Goal: Task Accomplishment & Management: Use online tool/utility

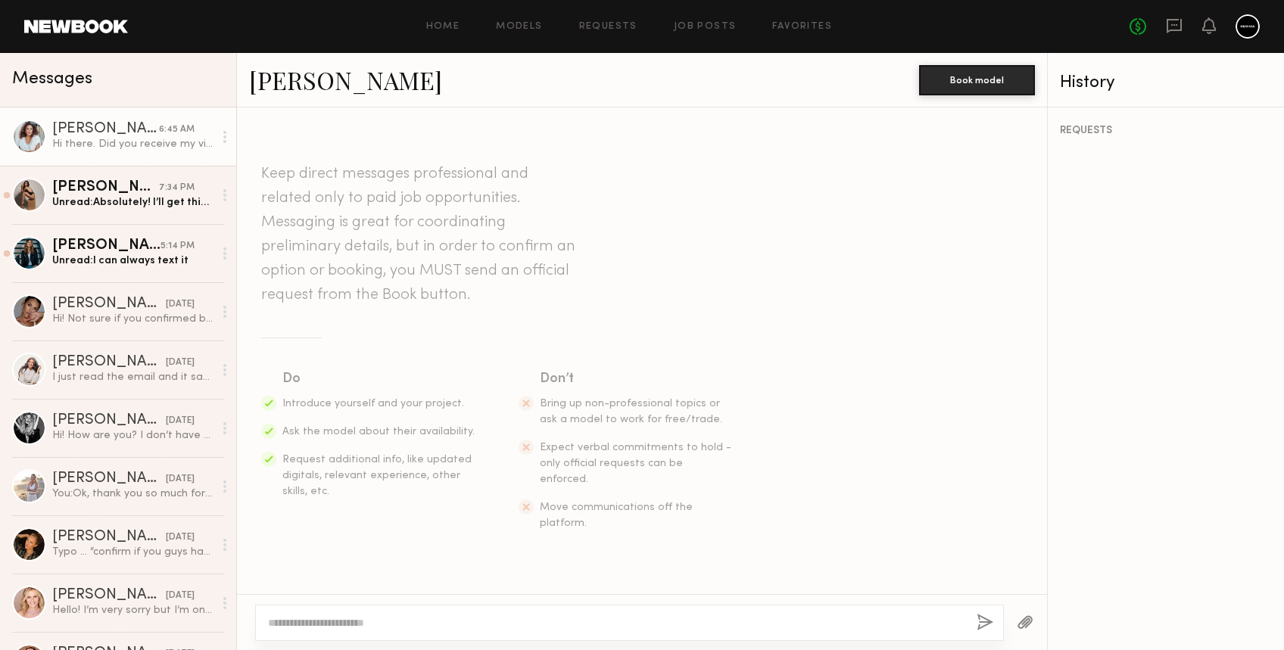
scroll to position [922, 0]
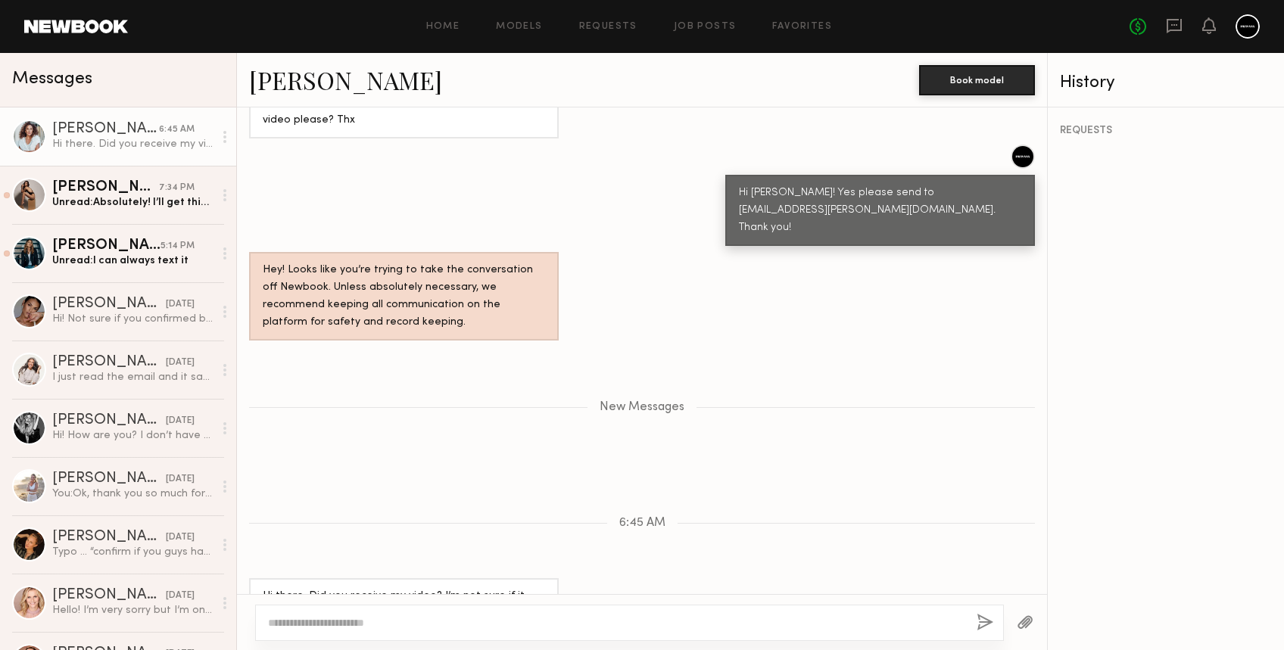
click at [400, 621] on textarea at bounding box center [616, 622] width 696 height 15
type textarea "**********"
click at [986, 619] on button "button" at bounding box center [985, 623] width 17 height 19
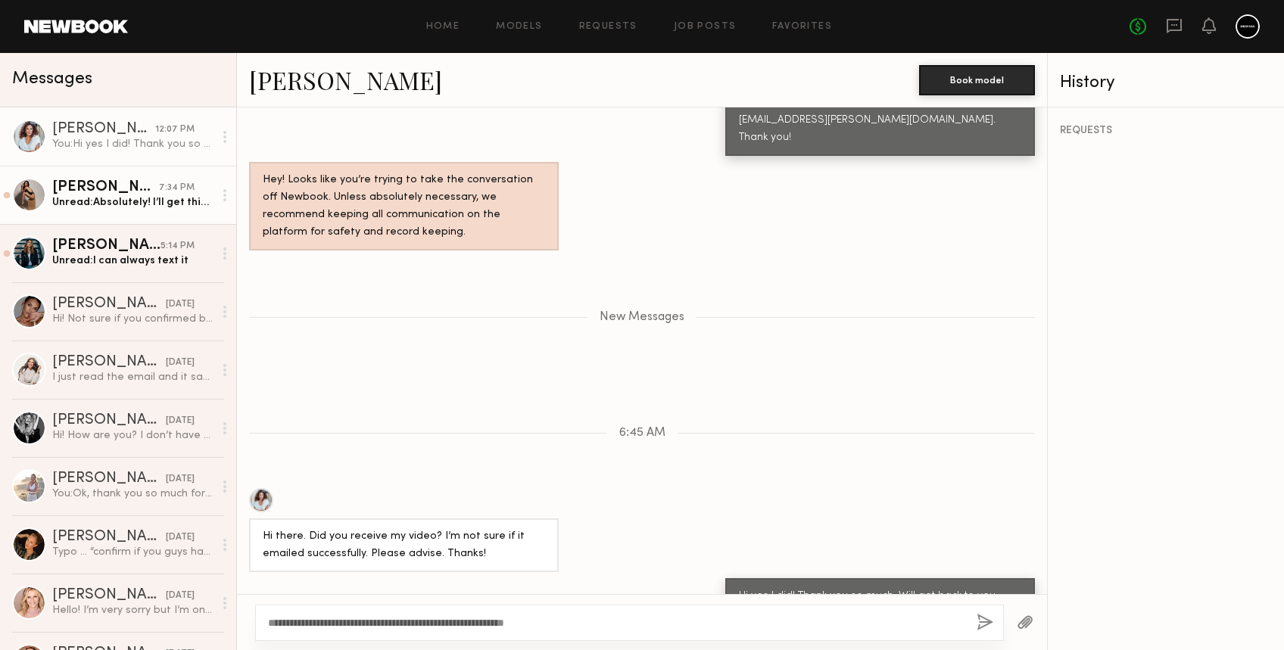
drag, startPoint x: 136, startPoint y: 189, endPoint x: 173, endPoint y: 189, distance: 37.1
click at [136, 189] on div "Claire A." at bounding box center [105, 187] width 107 height 15
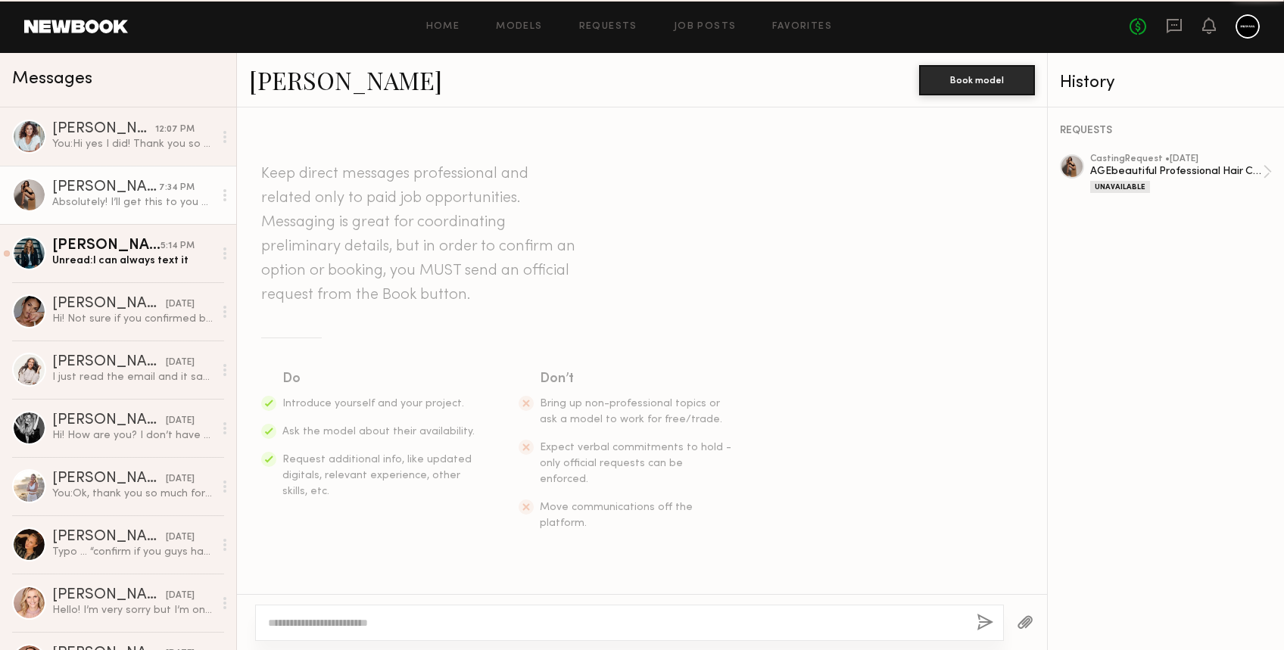
scroll to position [1625, 0]
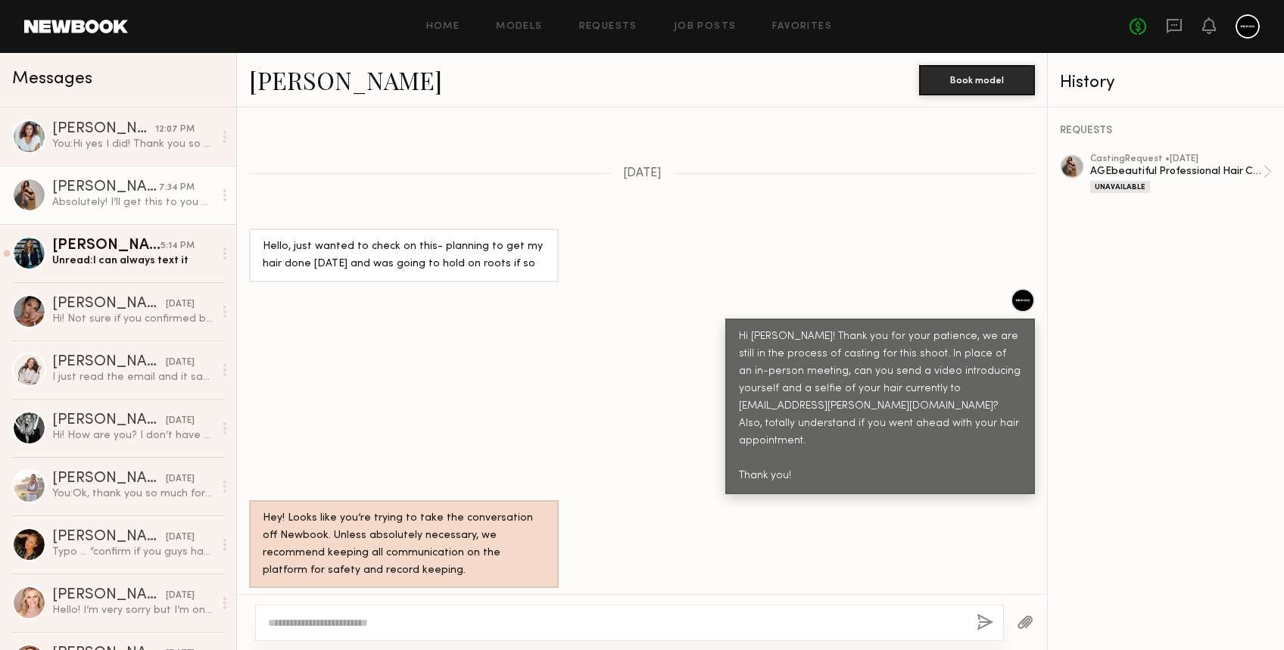
click at [466, 628] on textarea at bounding box center [616, 622] width 696 height 15
click at [117, 246] on div "Alicia H." at bounding box center [106, 245] width 108 height 15
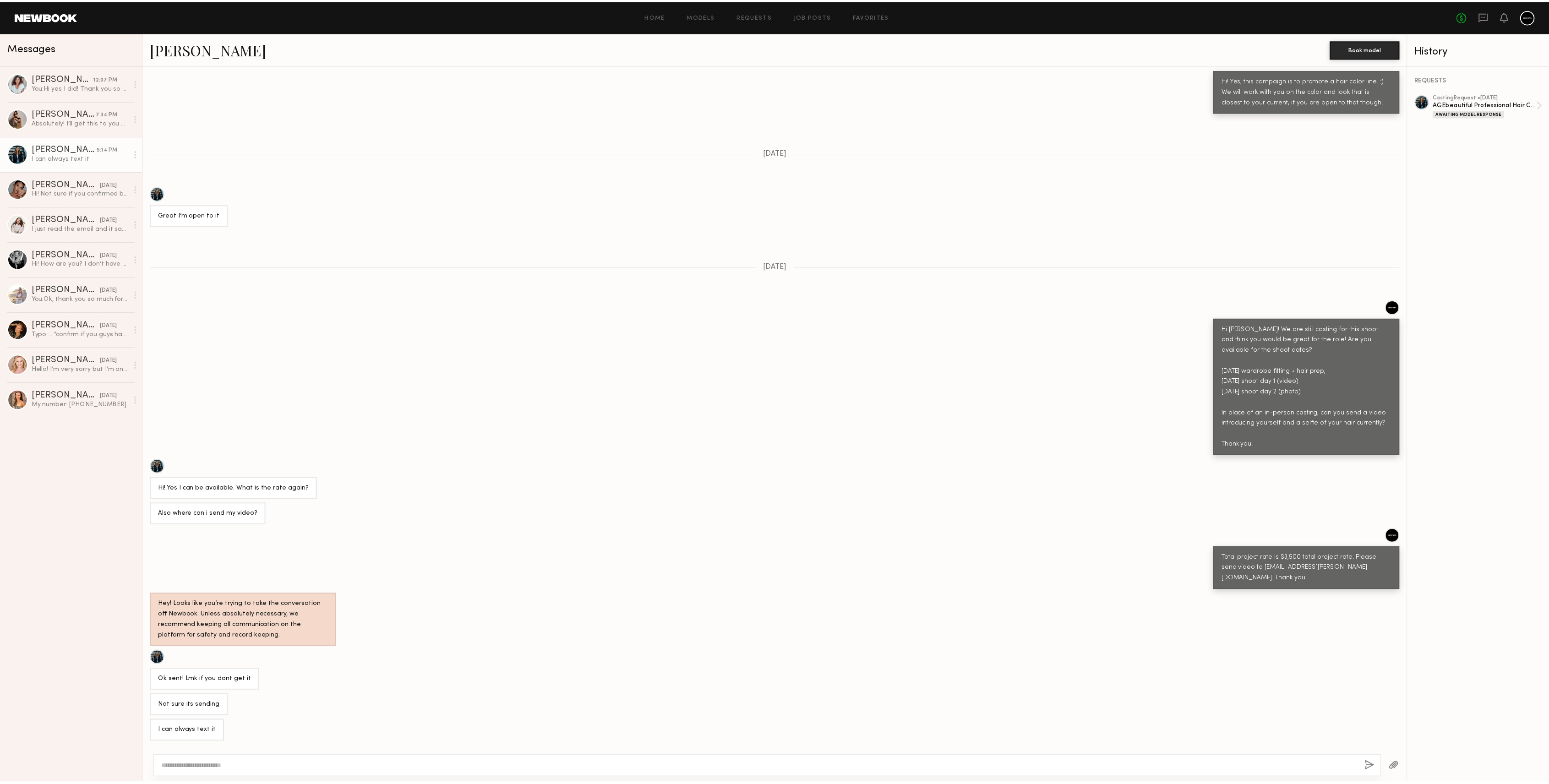
scroll to position [465, 0]
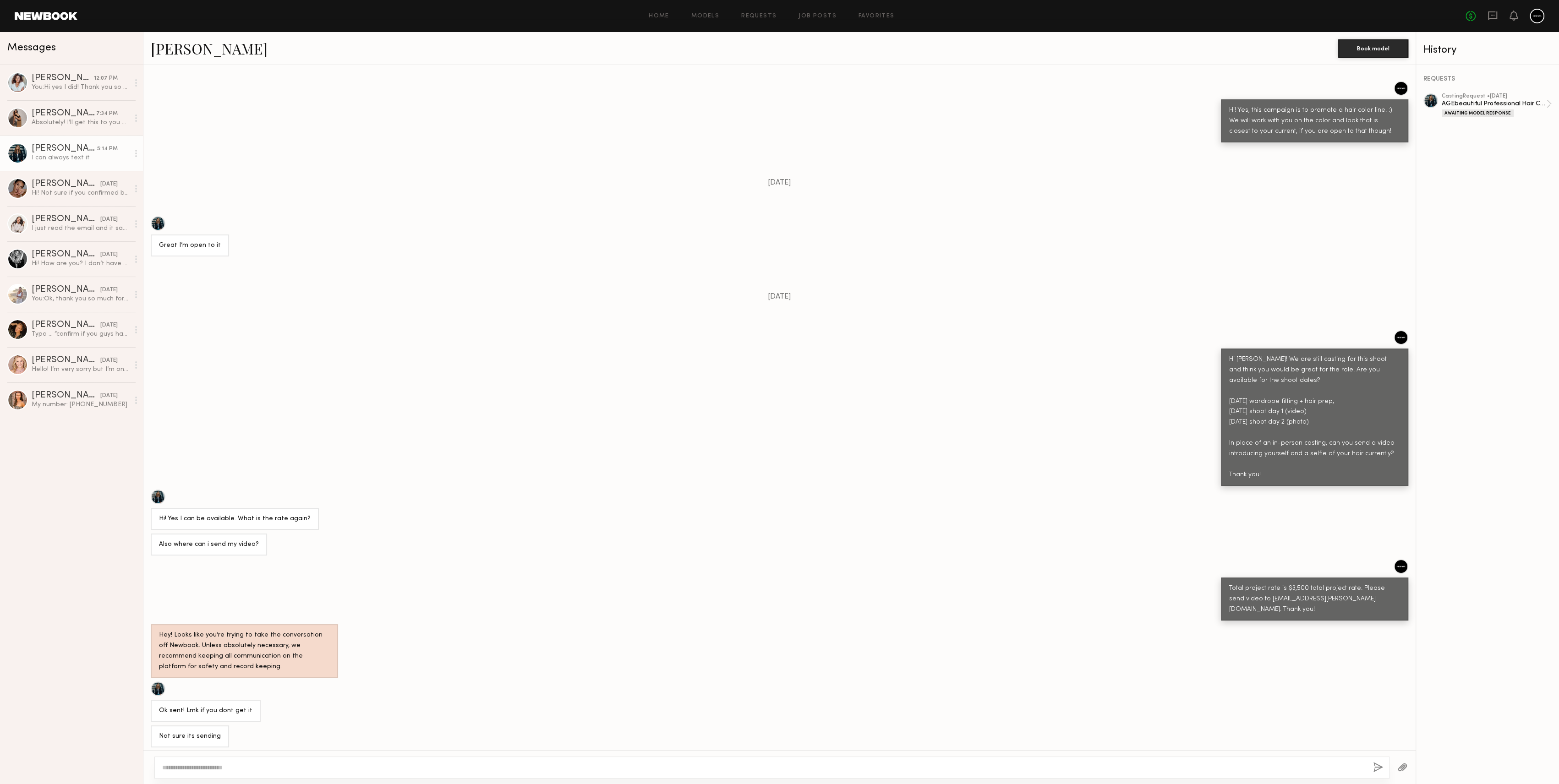
click at [57, 15] on link at bounding box center [46, 16] width 63 height 8
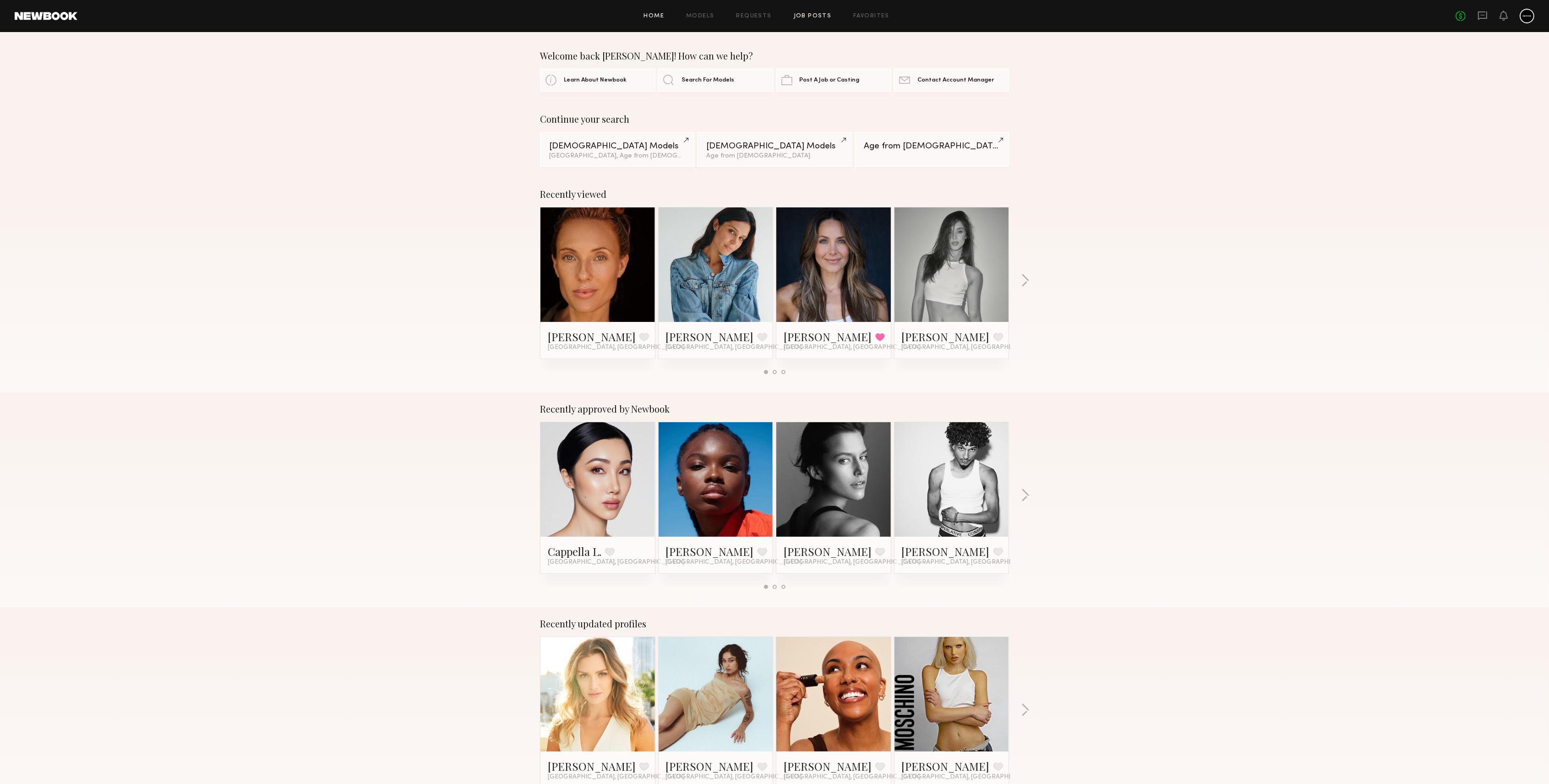
click at [776, 16] on link "Job Posts" at bounding box center [813, 16] width 38 height 6
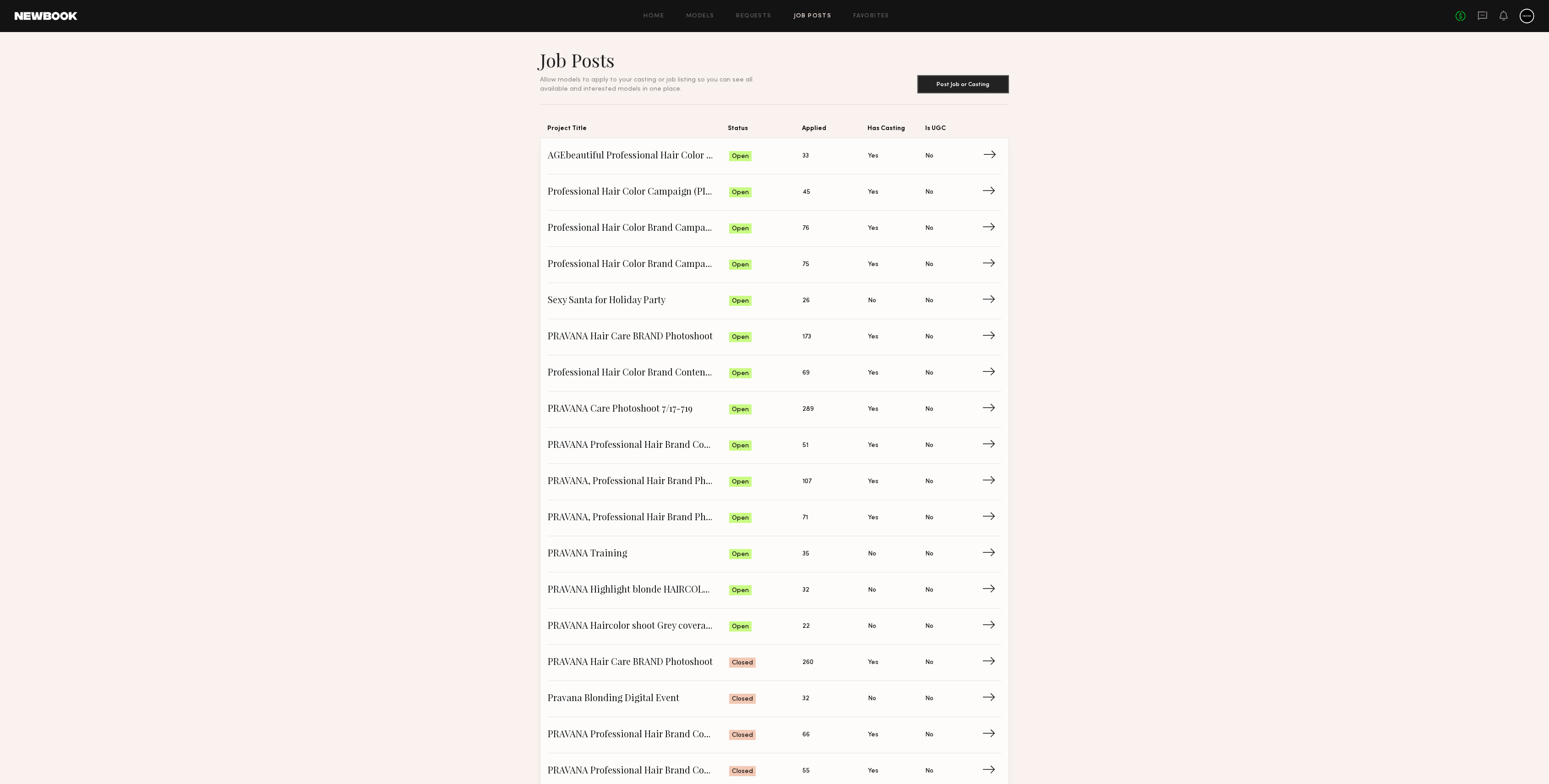
click at [776, 152] on span "→" at bounding box center [992, 156] width 19 height 14
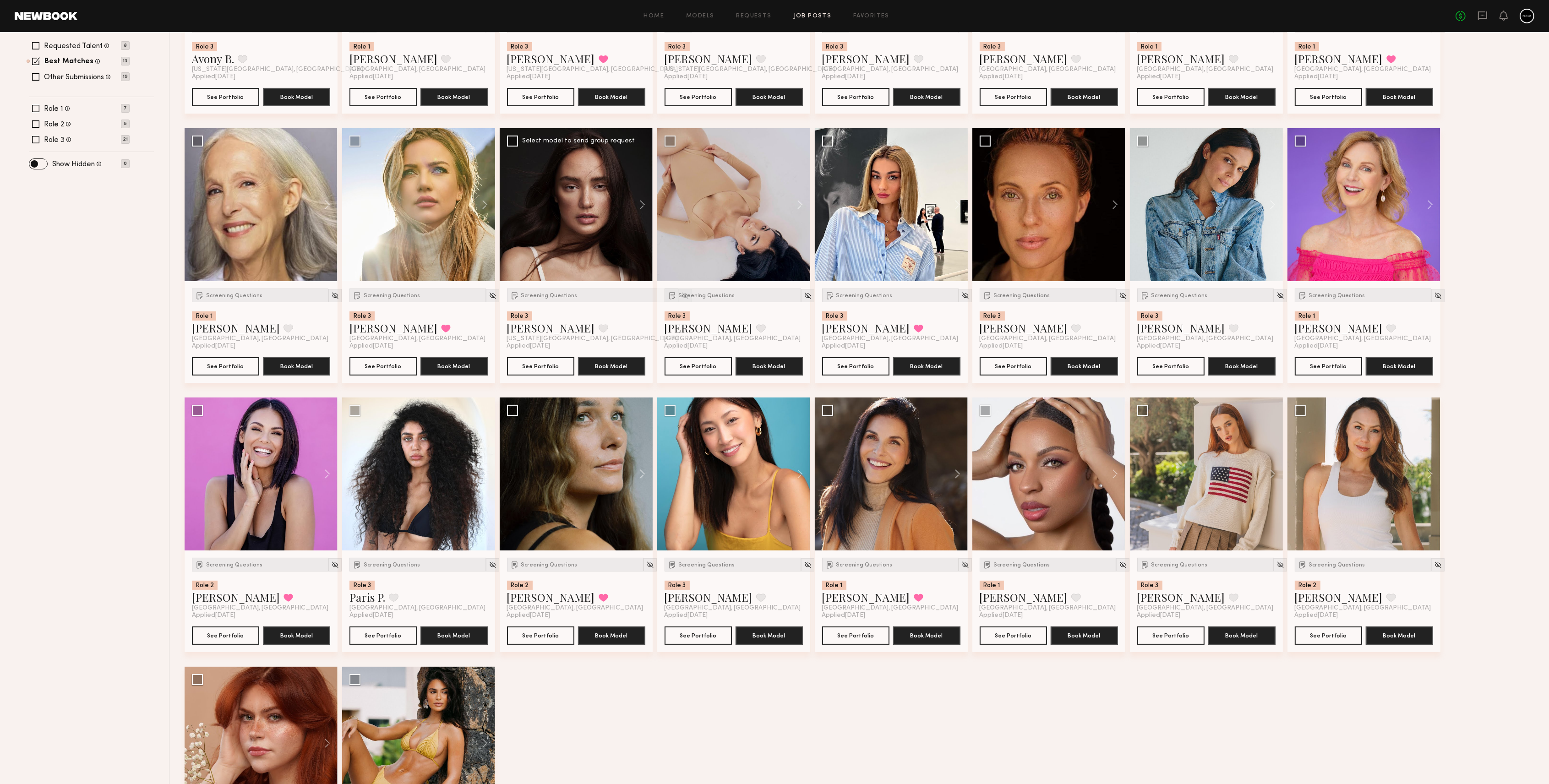
scroll to position [367, 0]
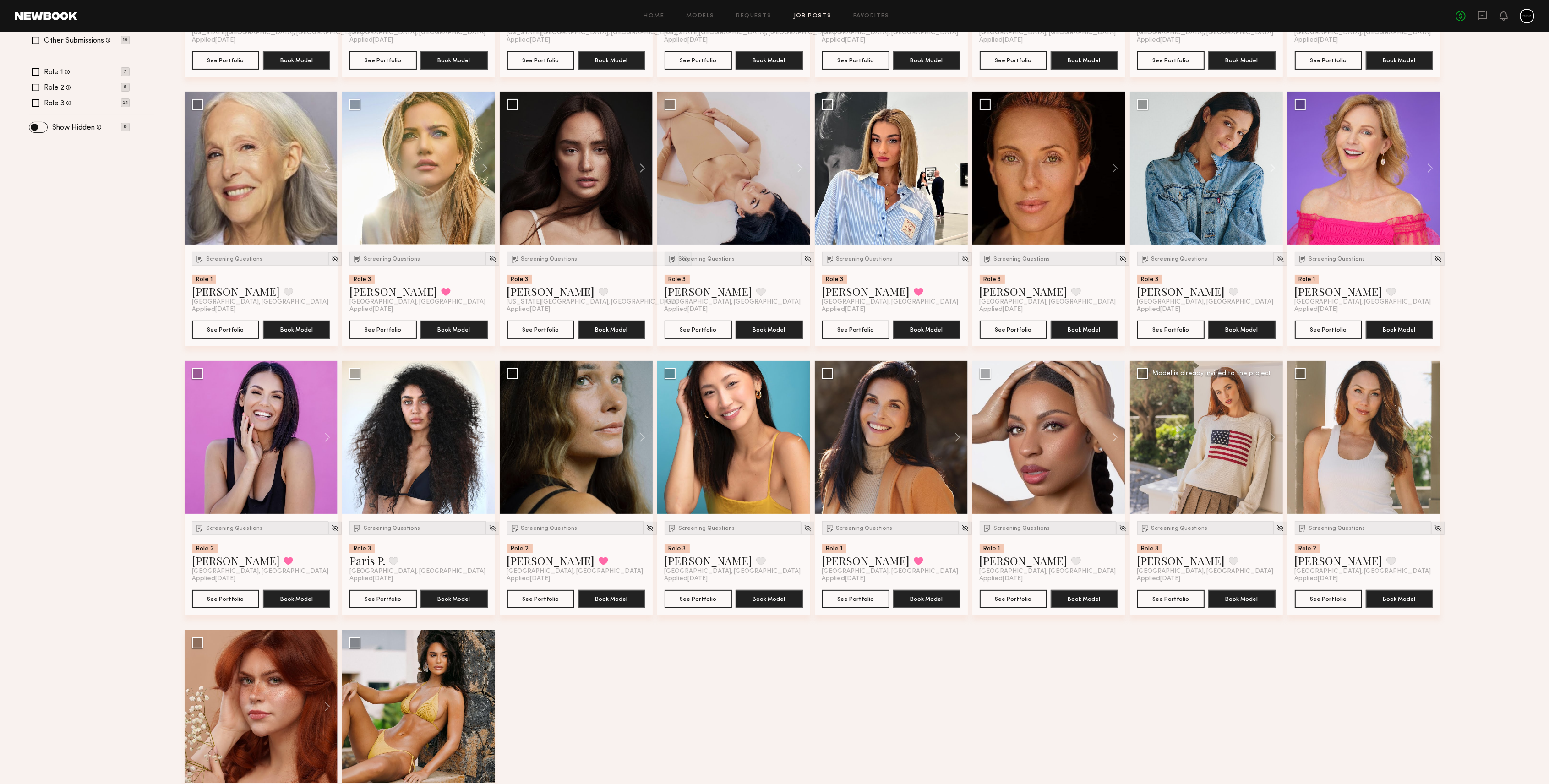
click at [776, 393] on div at bounding box center [1206, 437] width 153 height 153
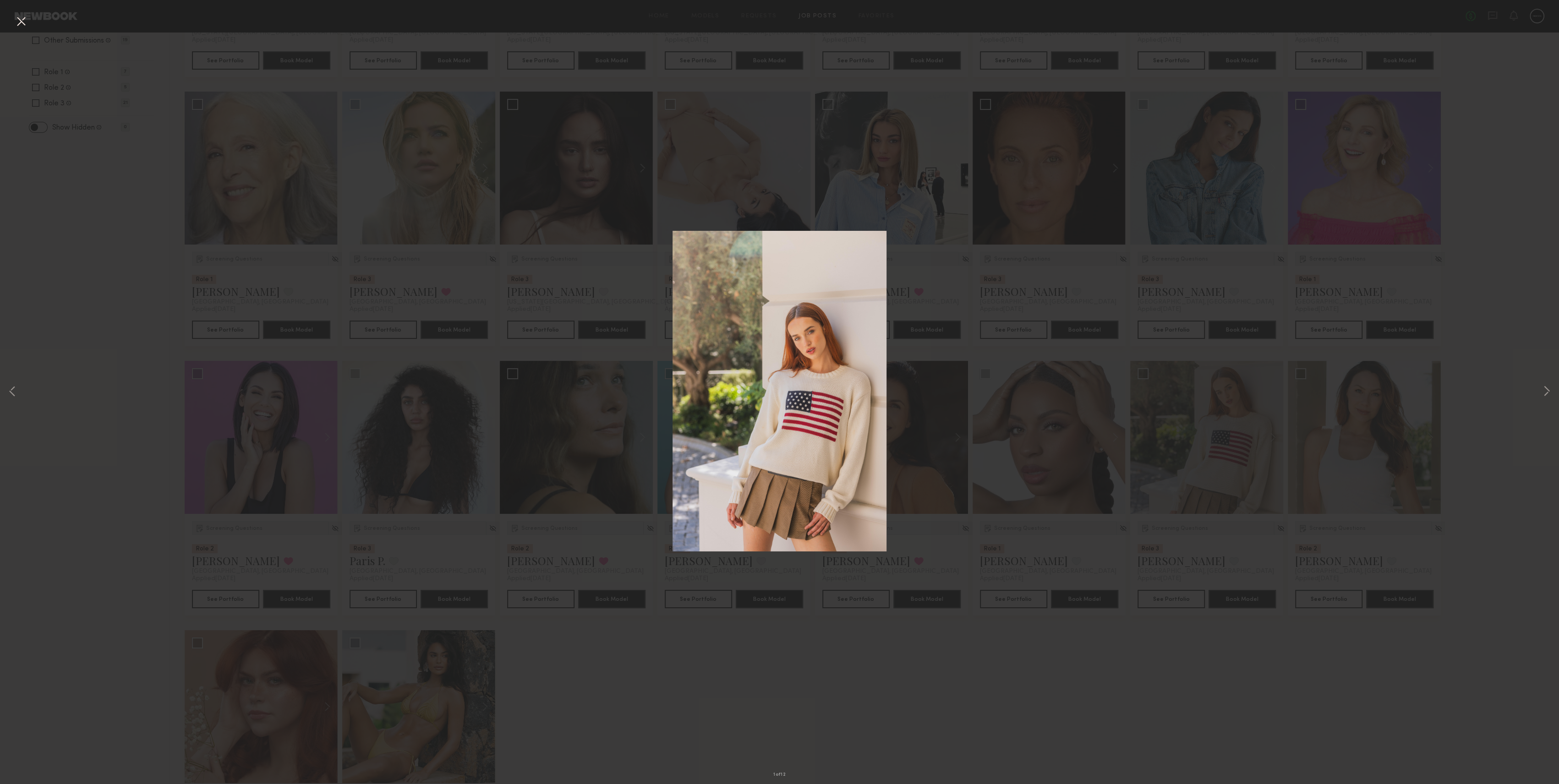
click at [13, 21] on div "1 of 12" at bounding box center [780, 392] width 1559 height 784
click at [24, 19] on button at bounding box center [21, 22] width 15 height 16
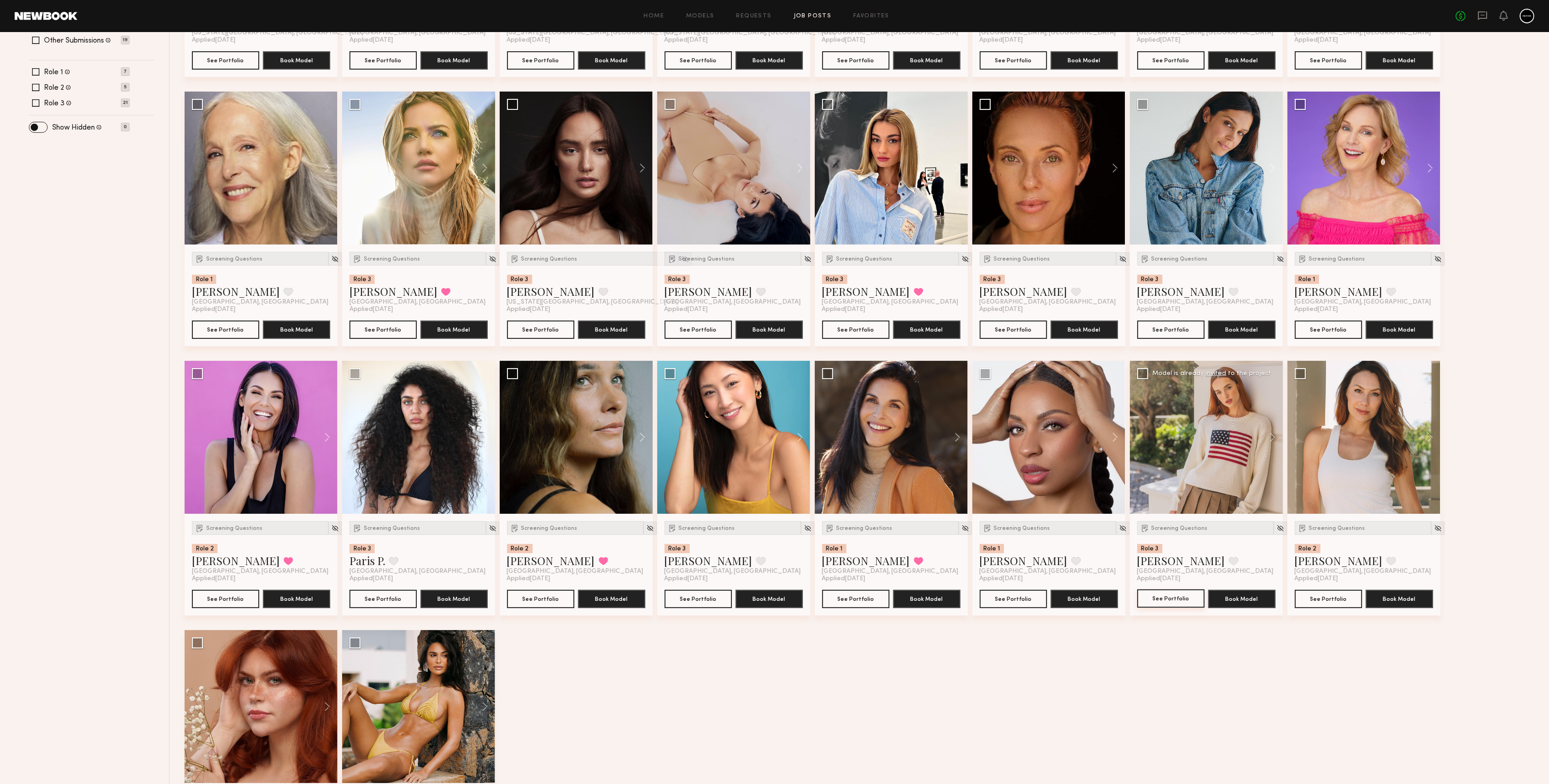
click at [776, 393] on button "See Portfolio" at bounding box center [1171, 598] width 67 height 18
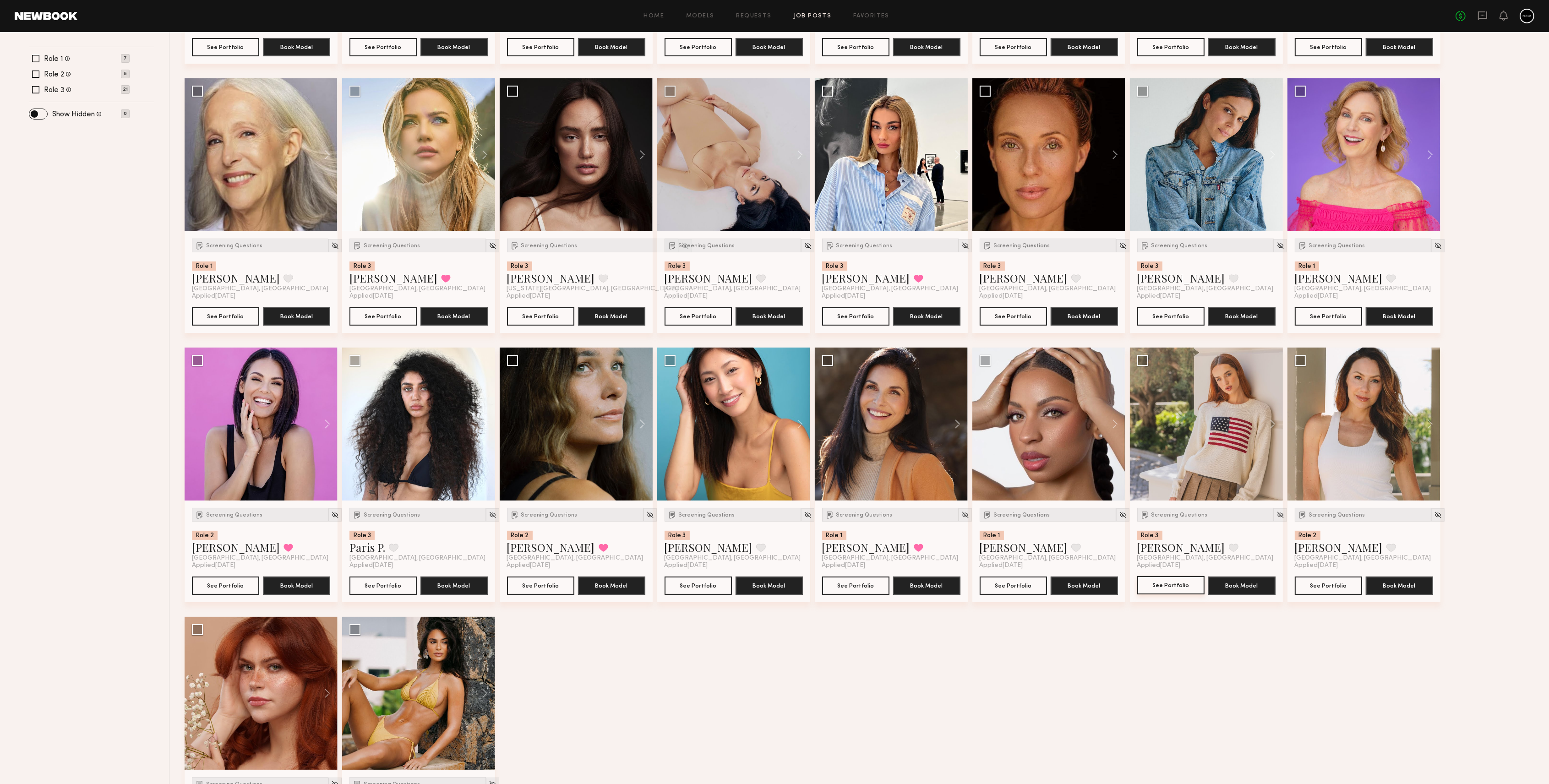
scroll to position [61, 0]
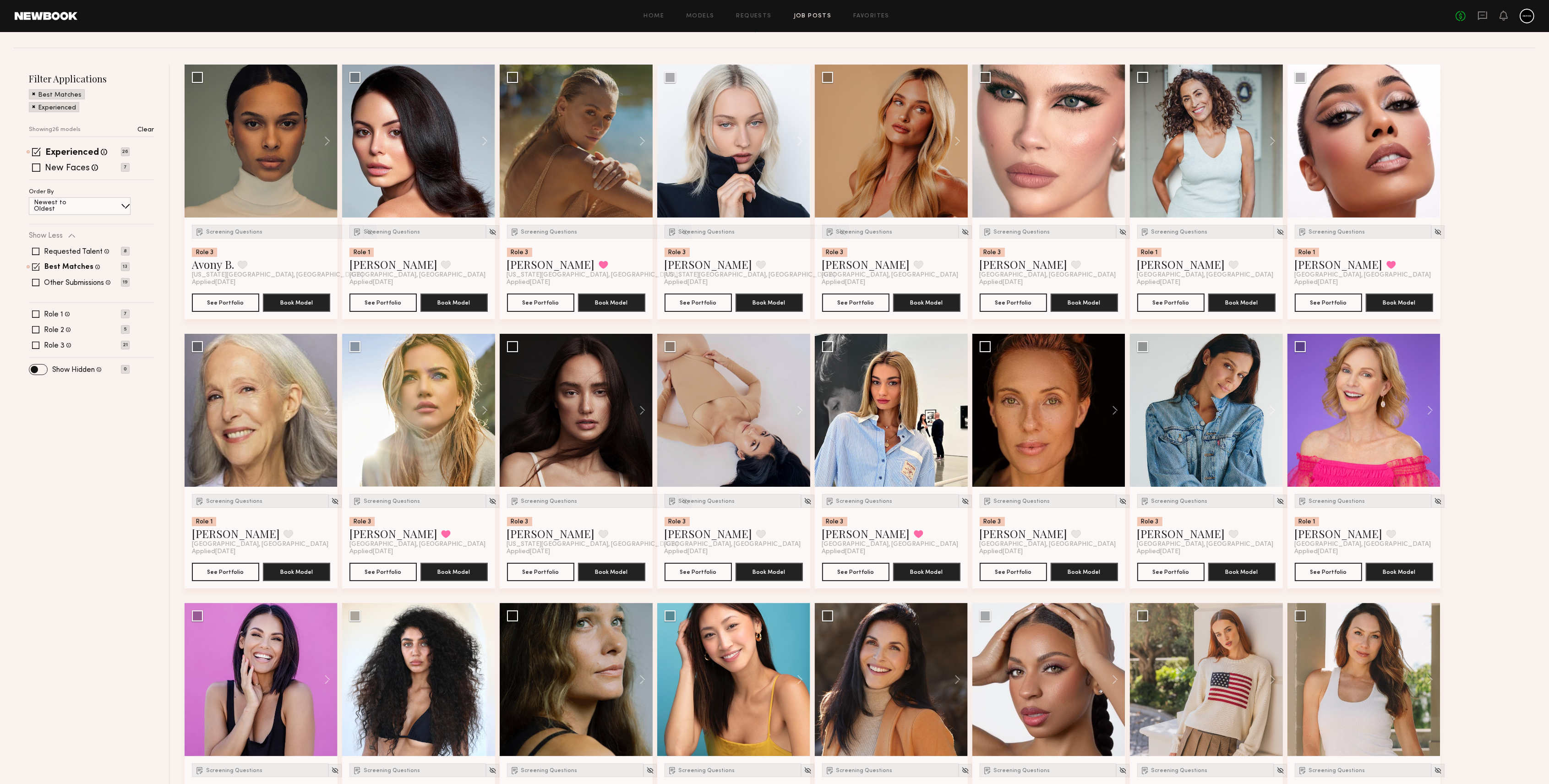
scroll to position [0, 0]
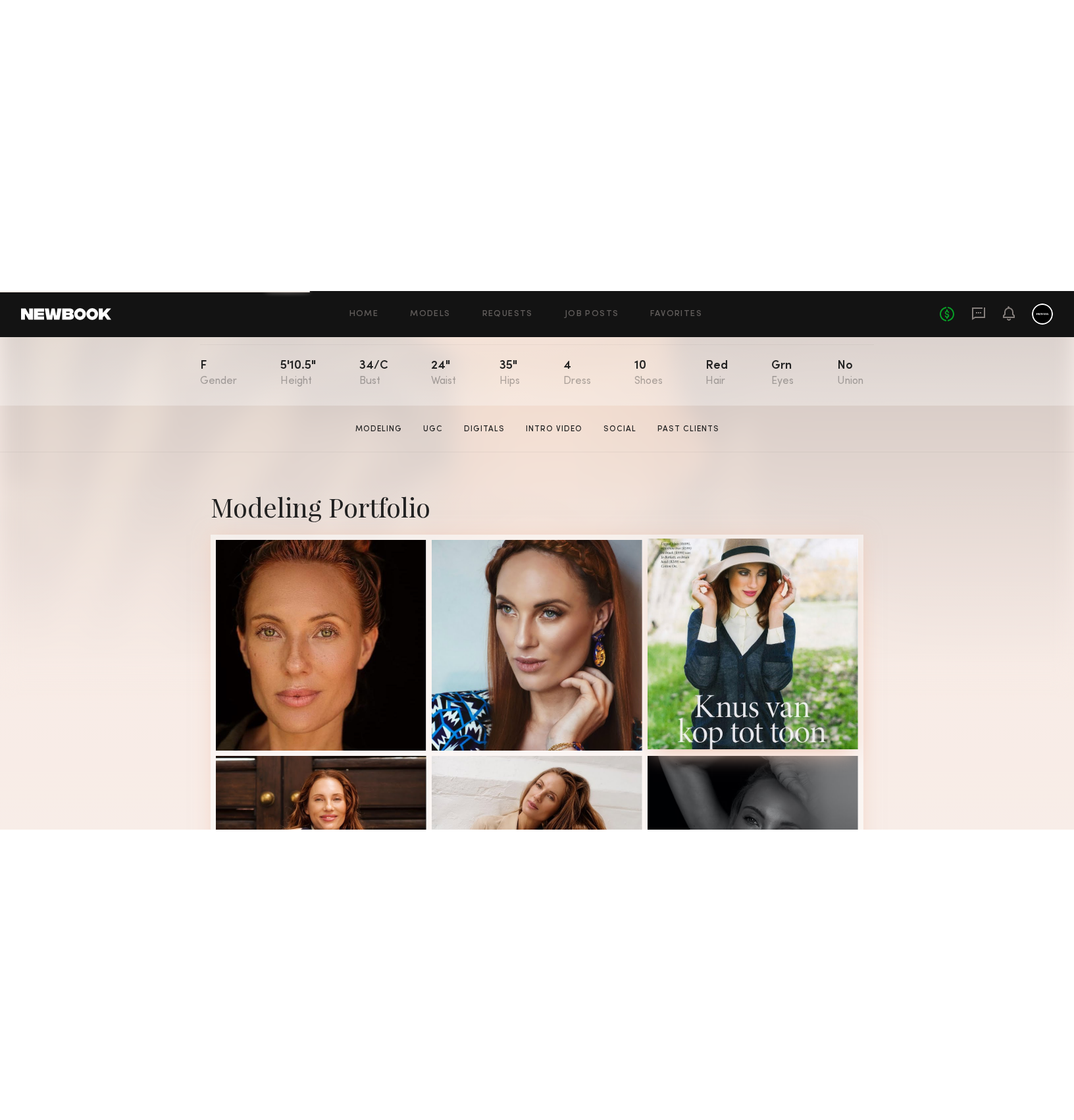
scroll to position [175, 0]
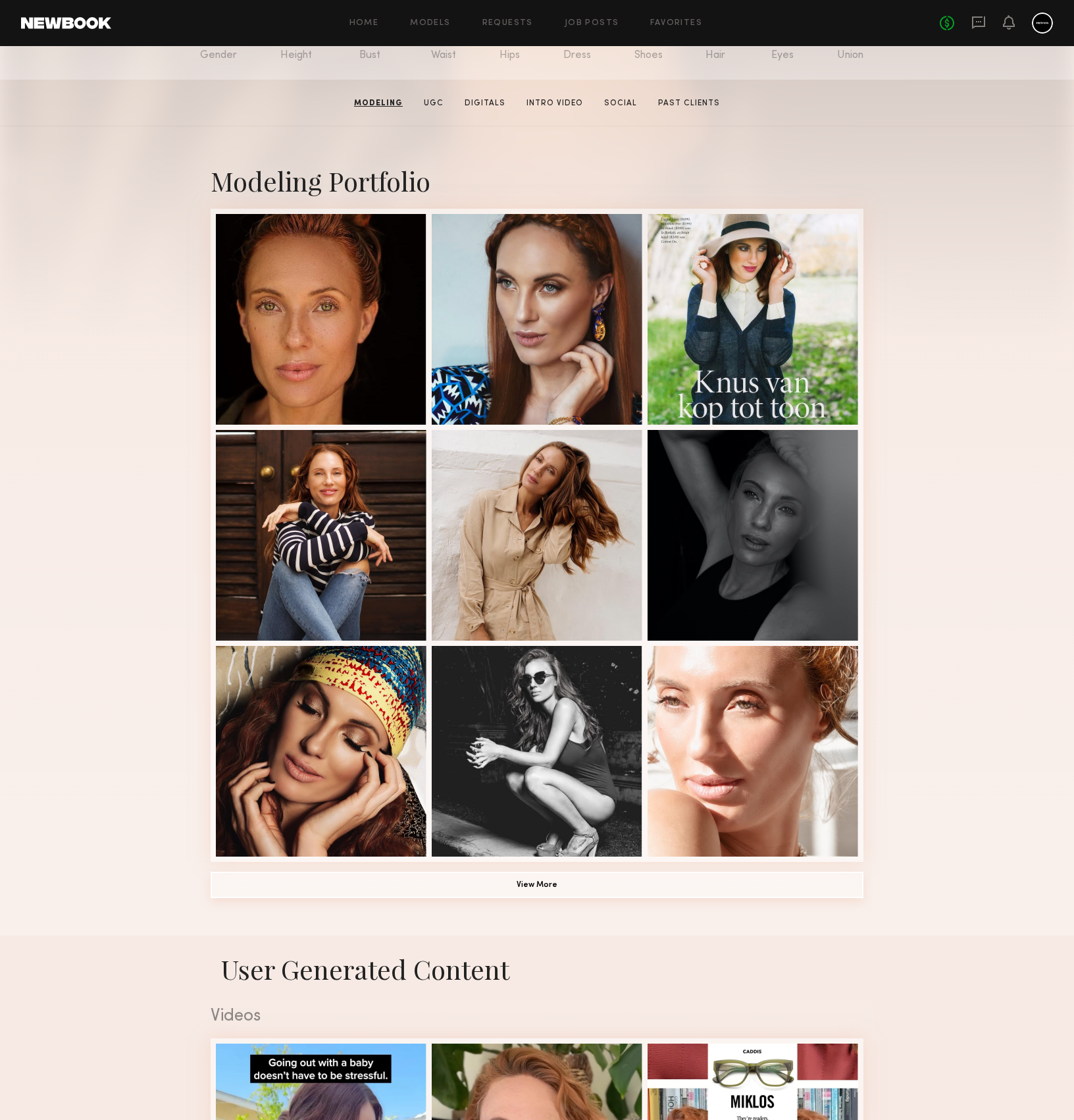
click at [533, 564] on button "View More" at bounding box center [537, 884] width 653 height 26
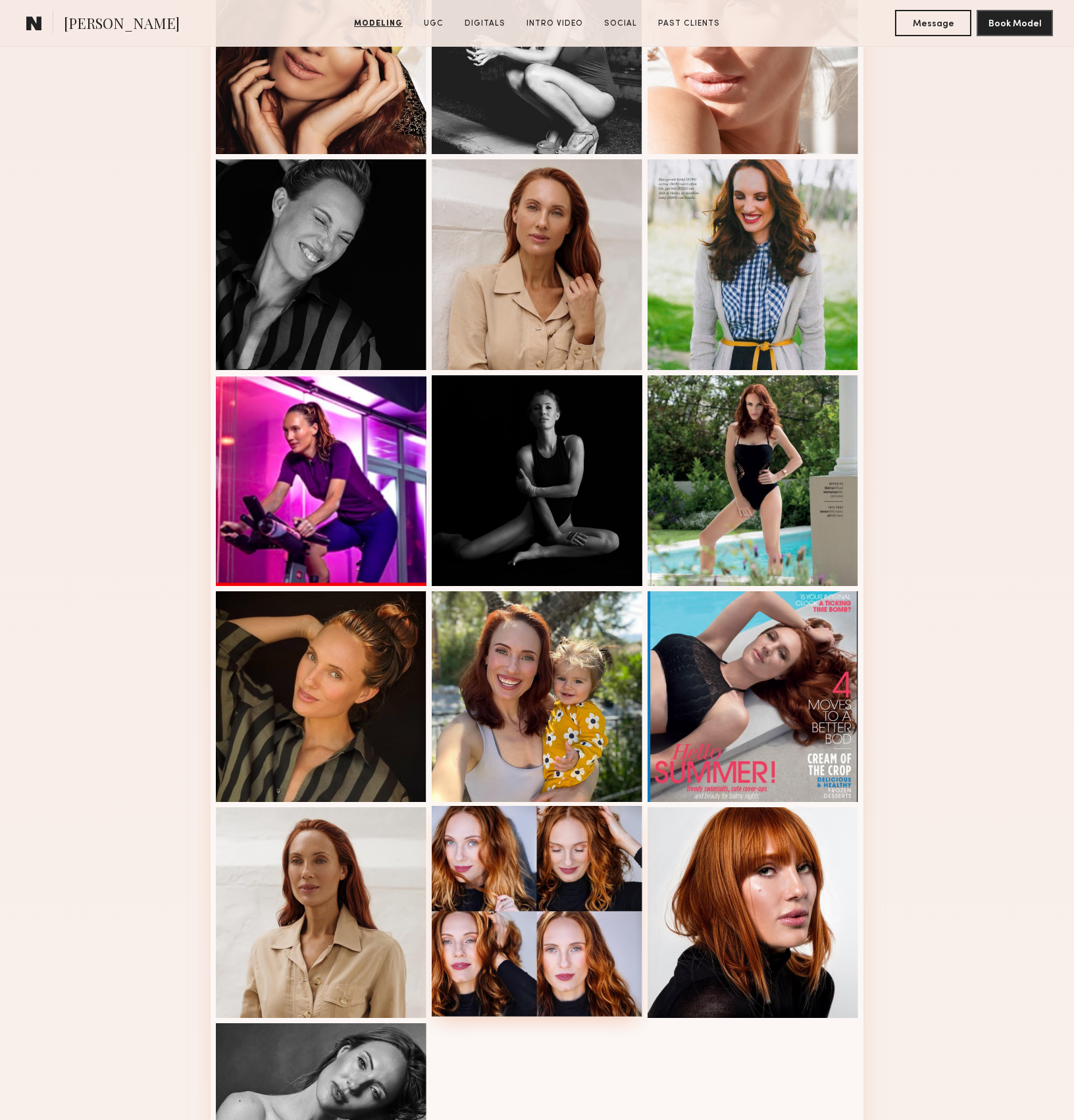
scroll to position [965, 0]
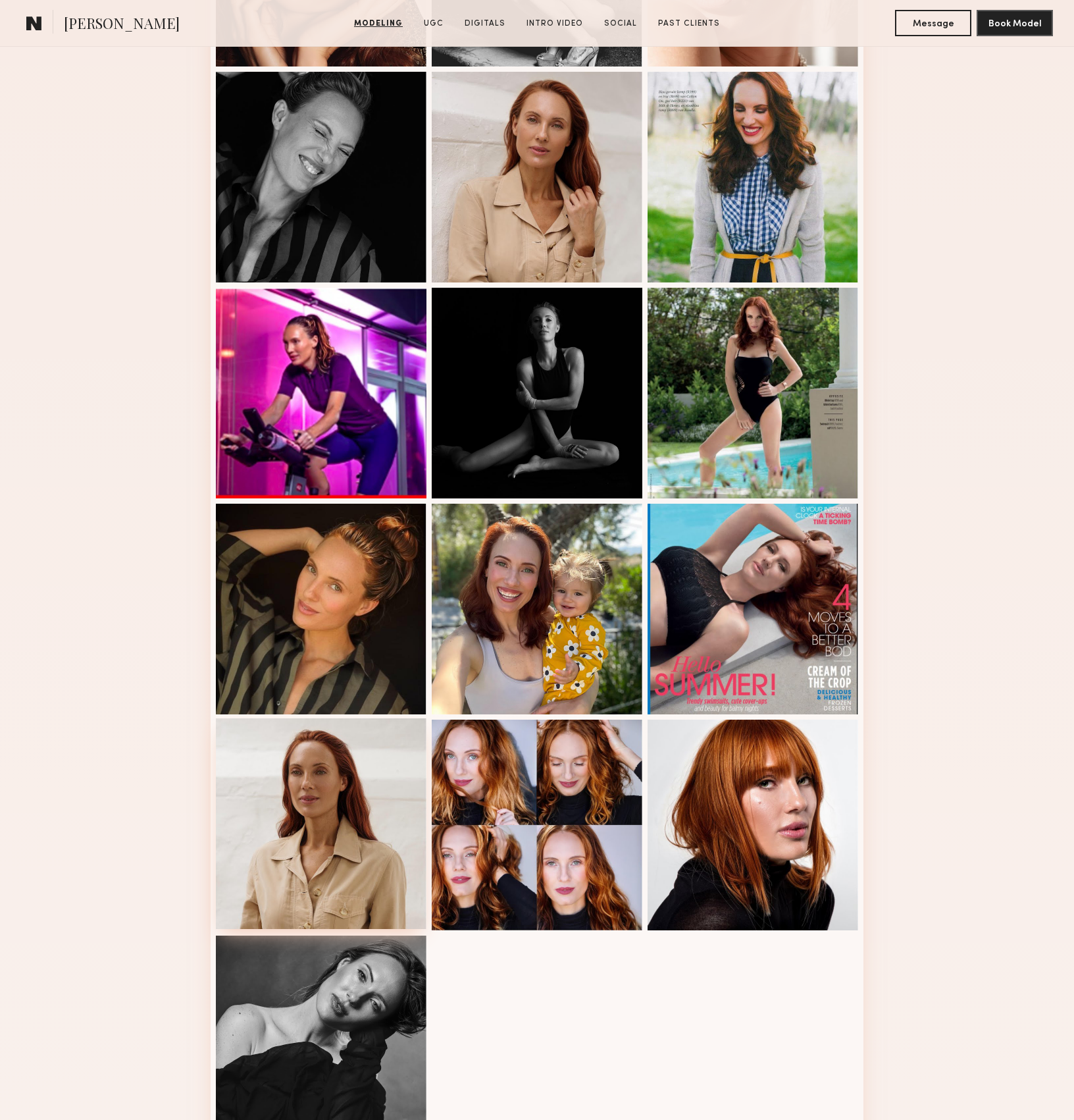
click at [279, 564] on div at bounding box center [321, 823] width 210 height 210
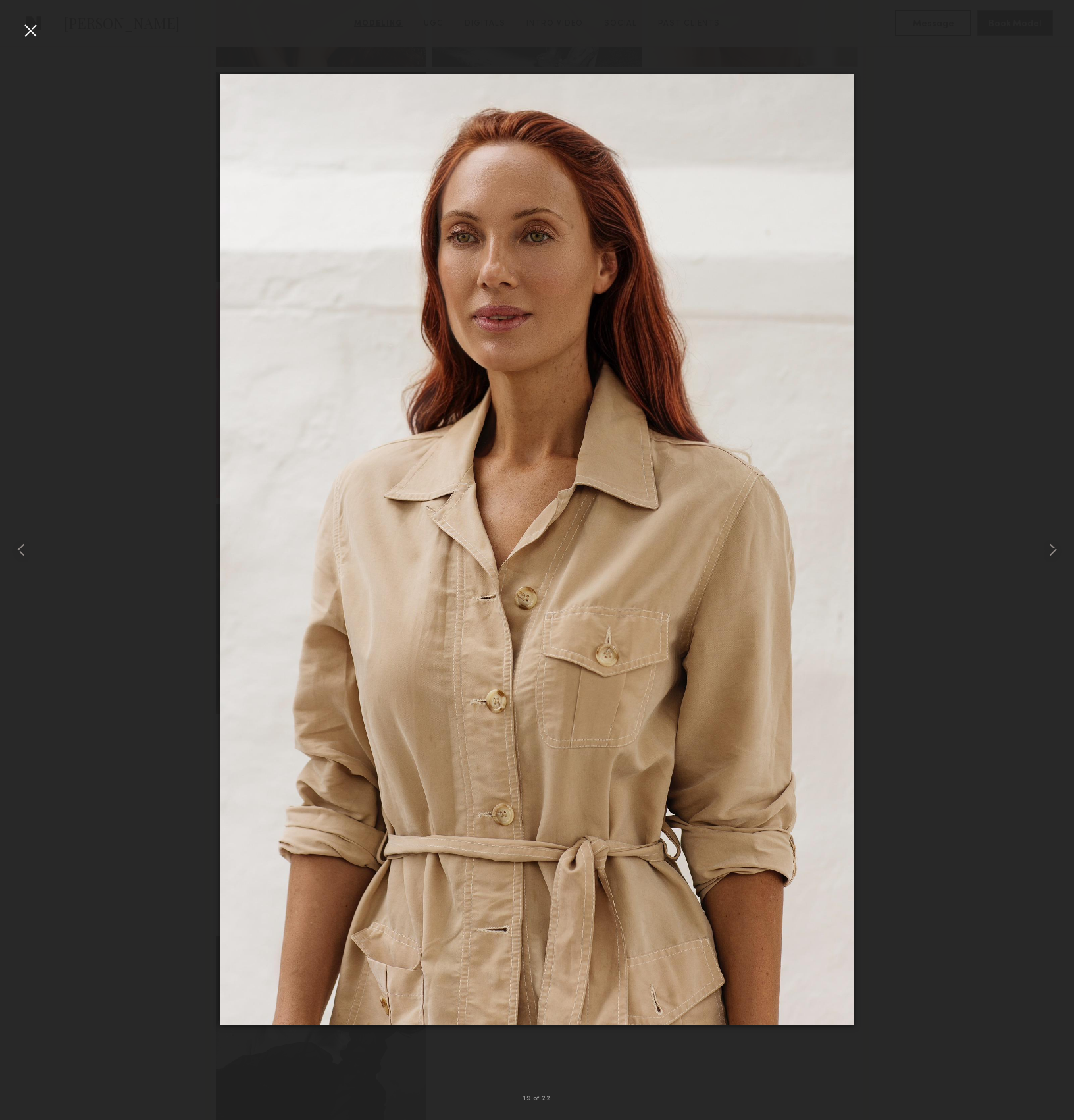
click at [34, 28] on div at bounding box center [30, 30] width 21 height 21
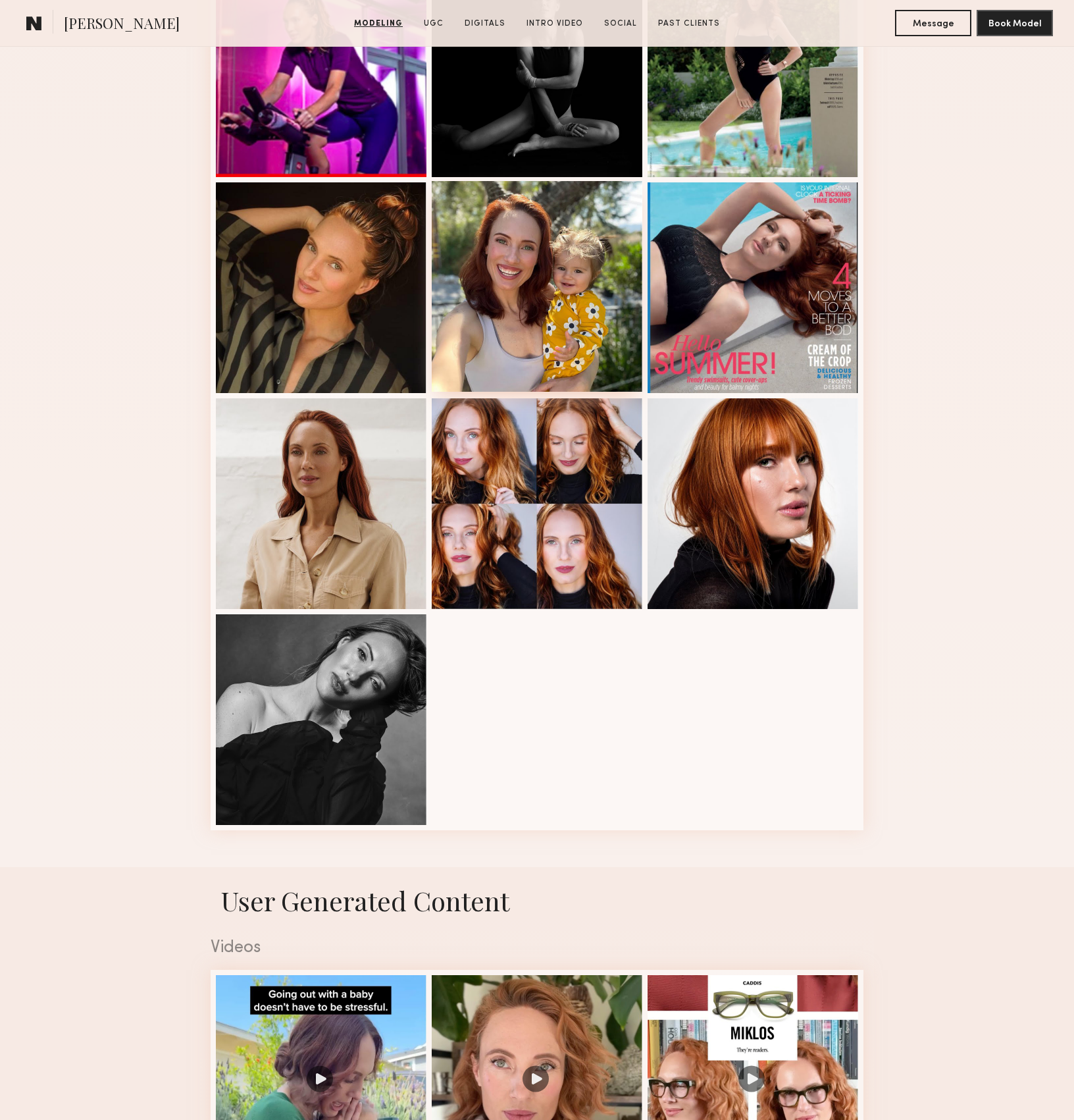
scroll to position [1317, 0]
